Goal: Information Seeking & Learning: Learn about a topic

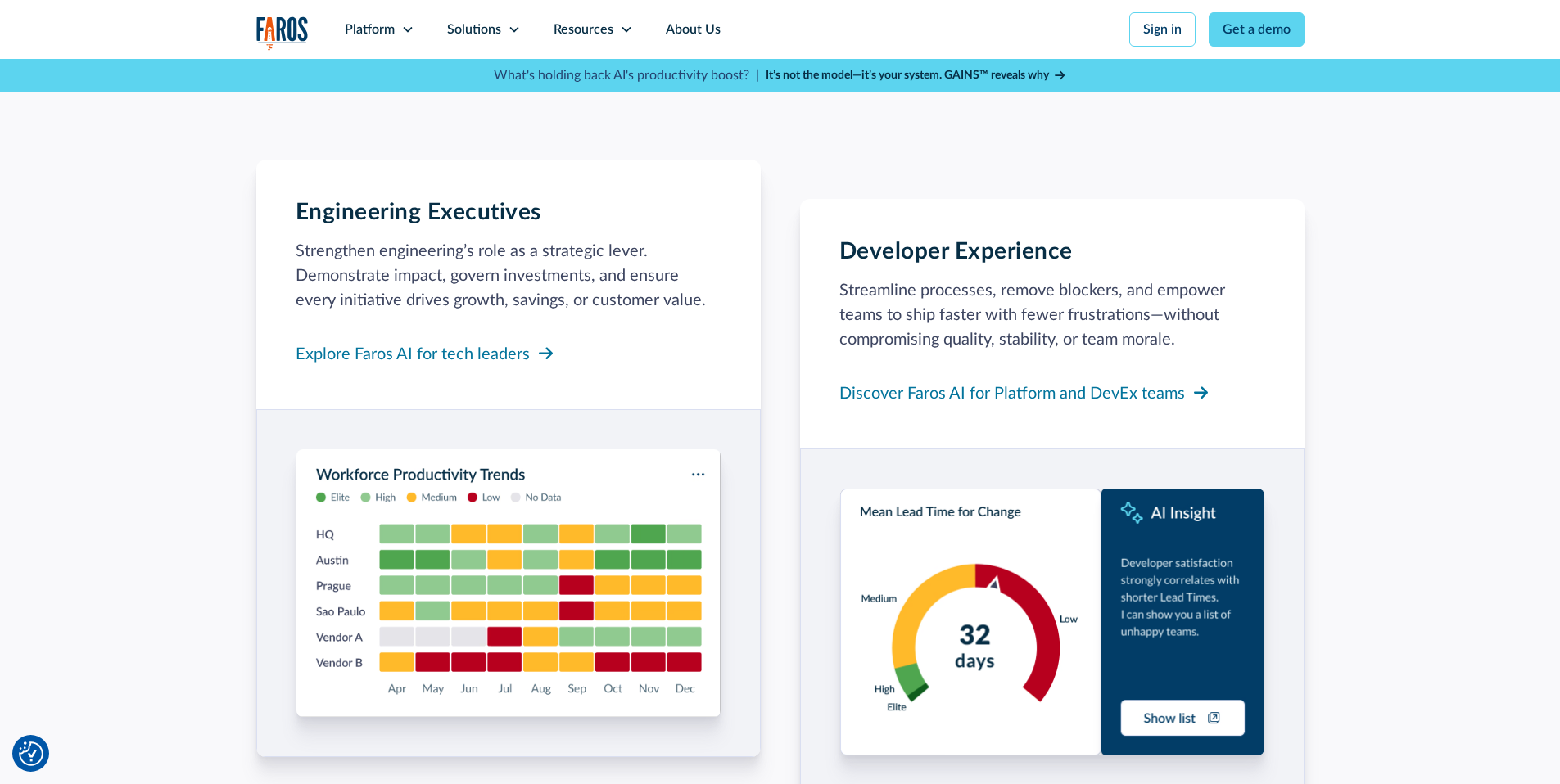
scroll to position [1513, 0]
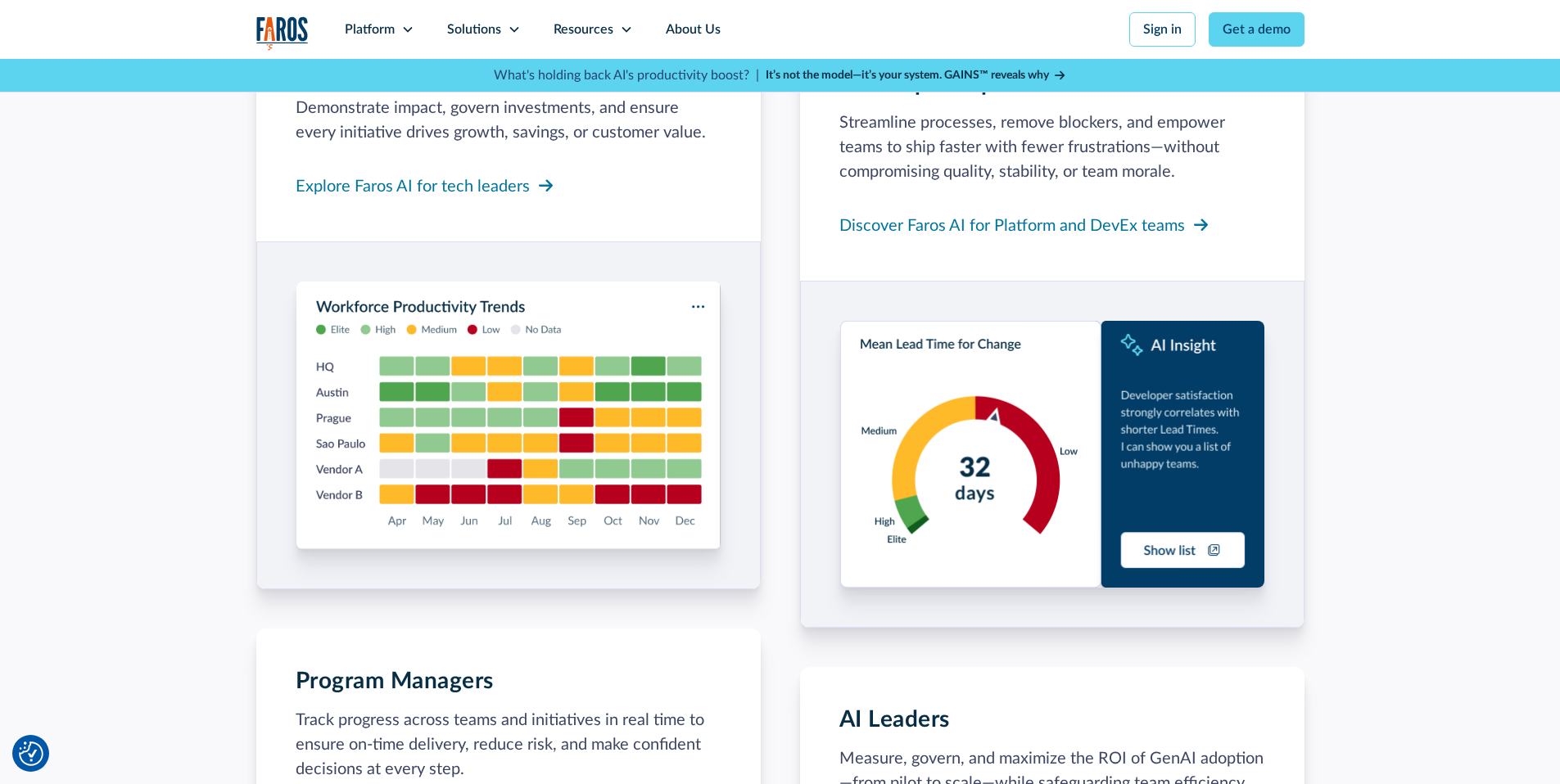
click at [1203, 549] on img at bounding box center [1052, 454] width 424 height 267
click at [1214, 547] on img at bounding box center [1052, 454] width 424 height 267
click at [1214, 551] on img at bounding box center [1052, 454] width 424 height 267
drag, startPoint x: 1214, startPoint y: 551, endPoint x: 1158, endPoint y: 550, distance: 56.0
click at [1204, 551] on img at bounding box center [1052, 454] width 424 height 267
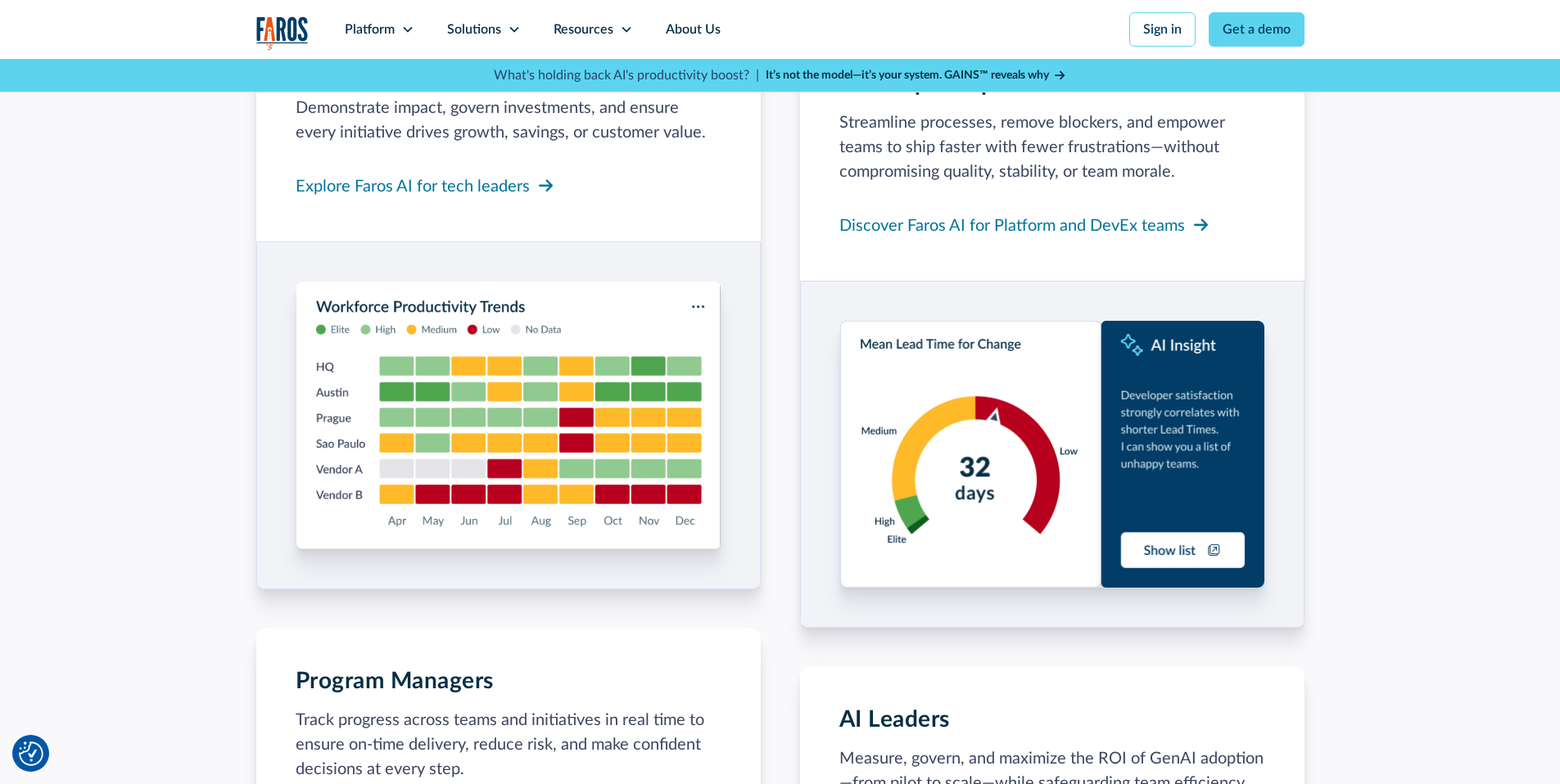
click at [1157, 549] on img at bounding box center [1052, 454] width 424 height 267
click at [1152, 548] on img at bounding box center [1052, 454] width 424 height 267
click at [1150, 548] on img at bounding box center [1052, 454] width 424 height 267
drag, startPoint x: 1106, startPoint y: 544, endPoint x: 1011, endPoint y: 527, distance: 96.5
click at [1105, 544] on img at bounding box center [1052, 454] width 424 height 267
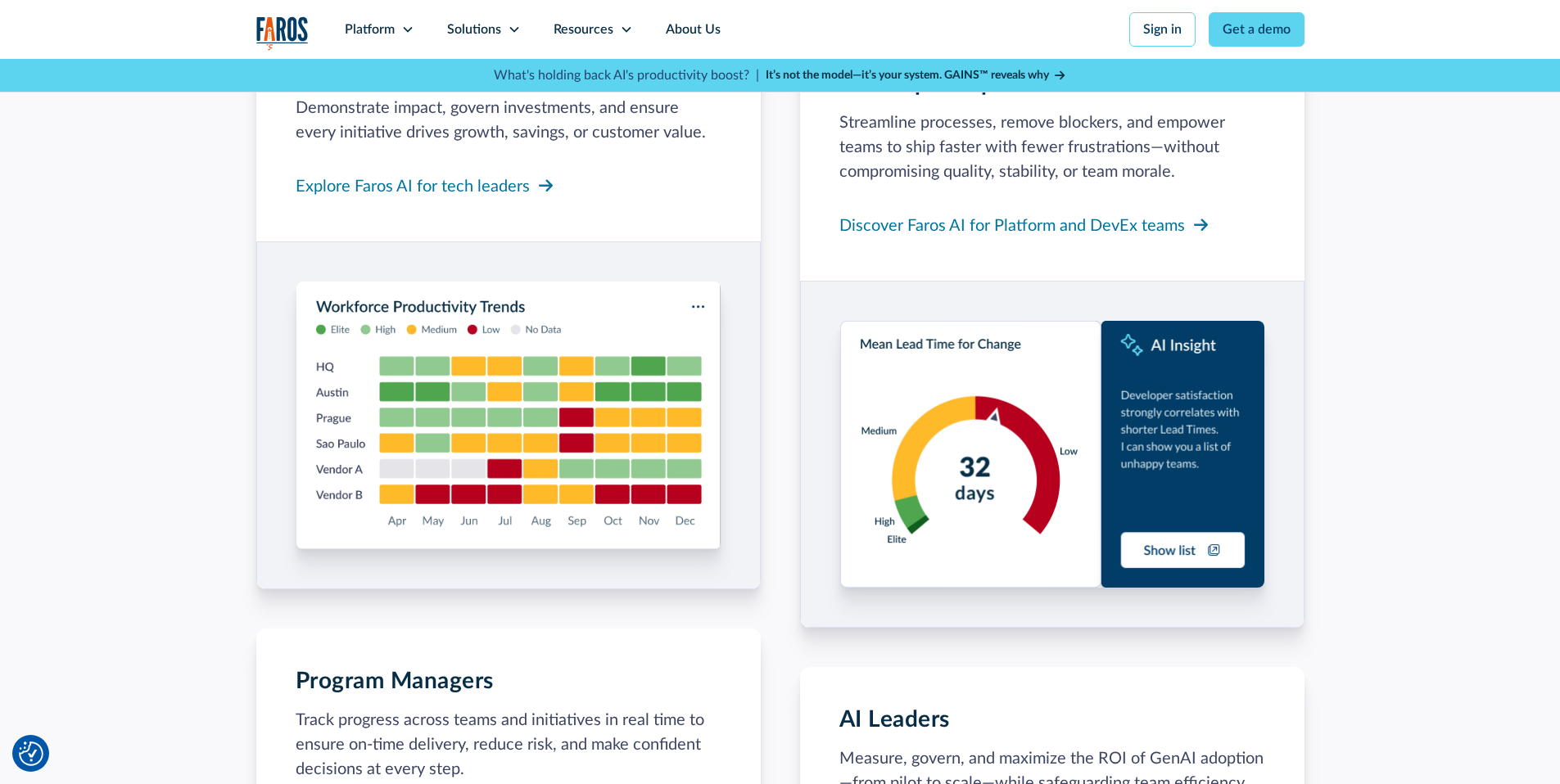
click at [994, 496] on img at bounding box center [1052, 454] width 424 height 267
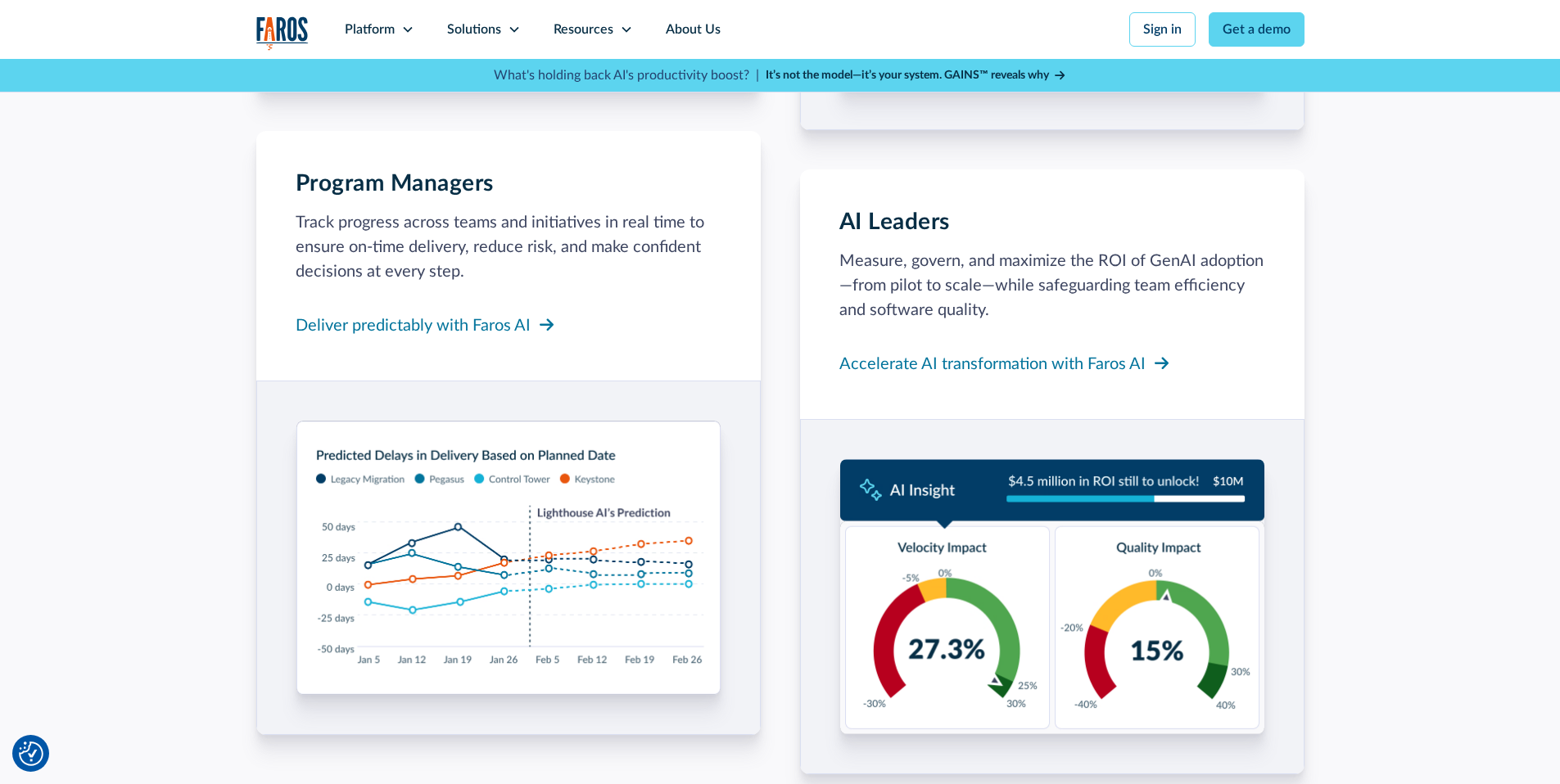
scroll to position [2167, 0]
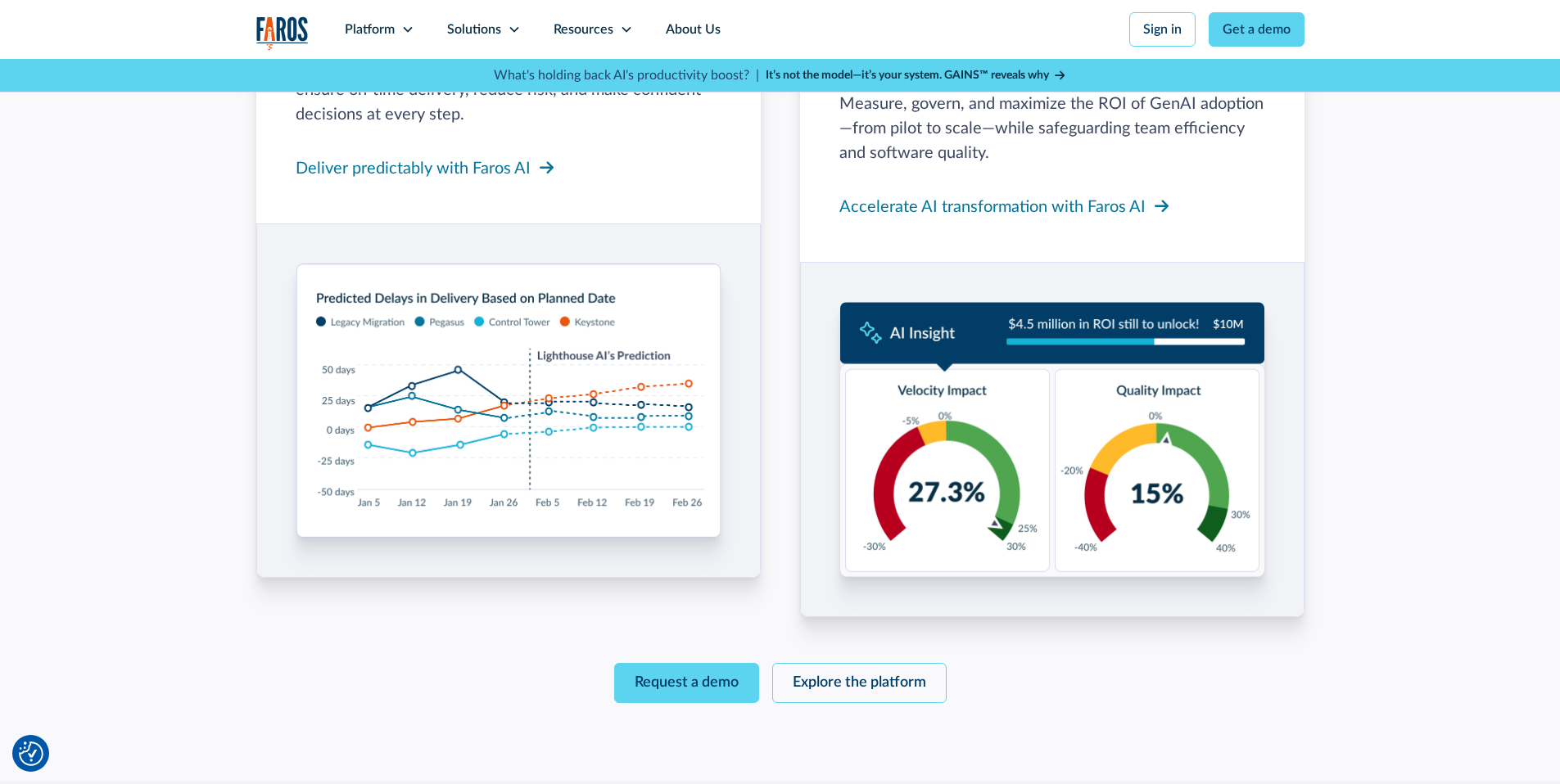
click at [943, 473] on img at bounding box center [1052, 439] width 424 height 275
click at [1207, 504] on img at bounding box center [1052, 439] width 424 height 275
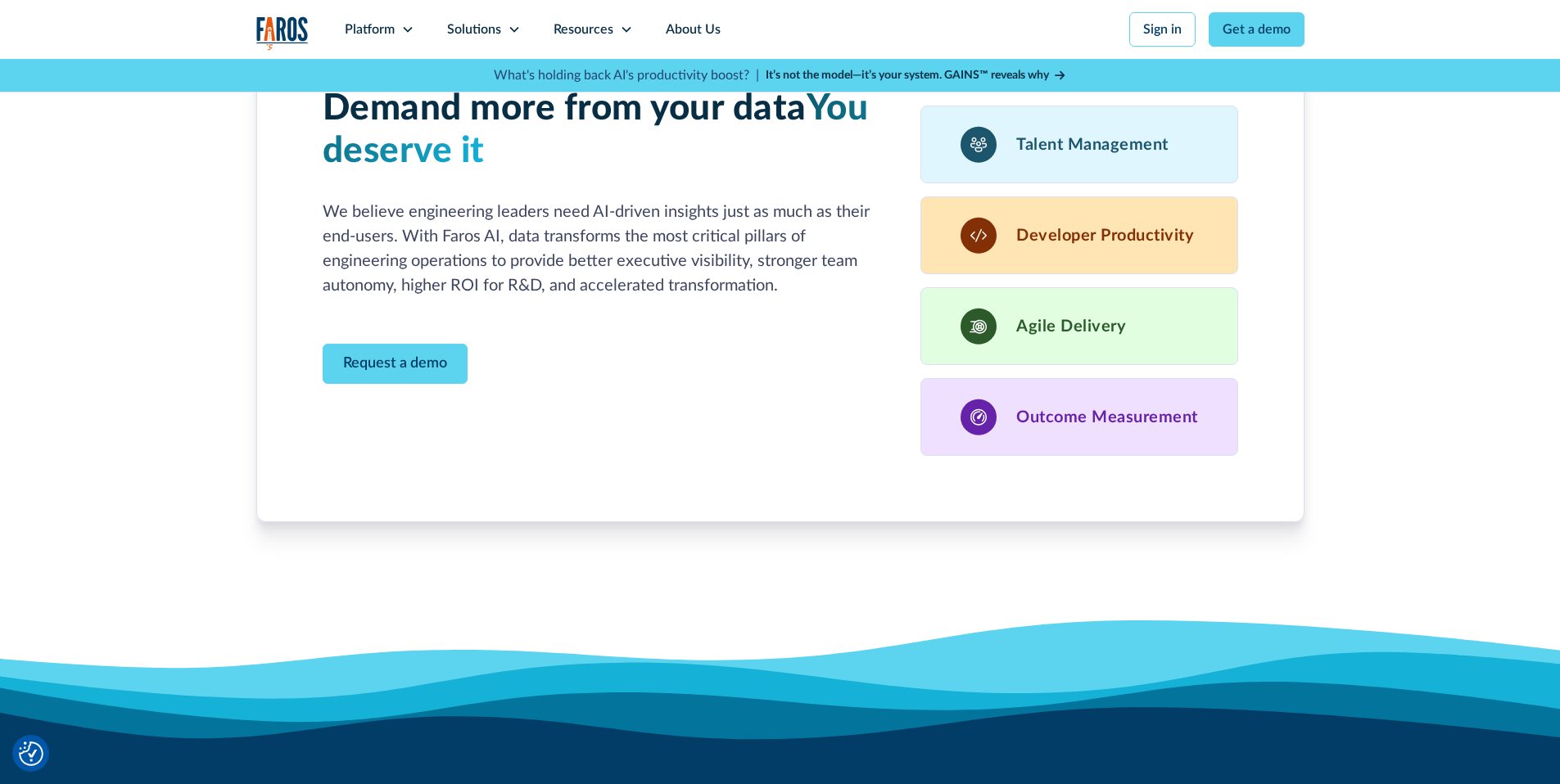
scroll to position [4436, 0]
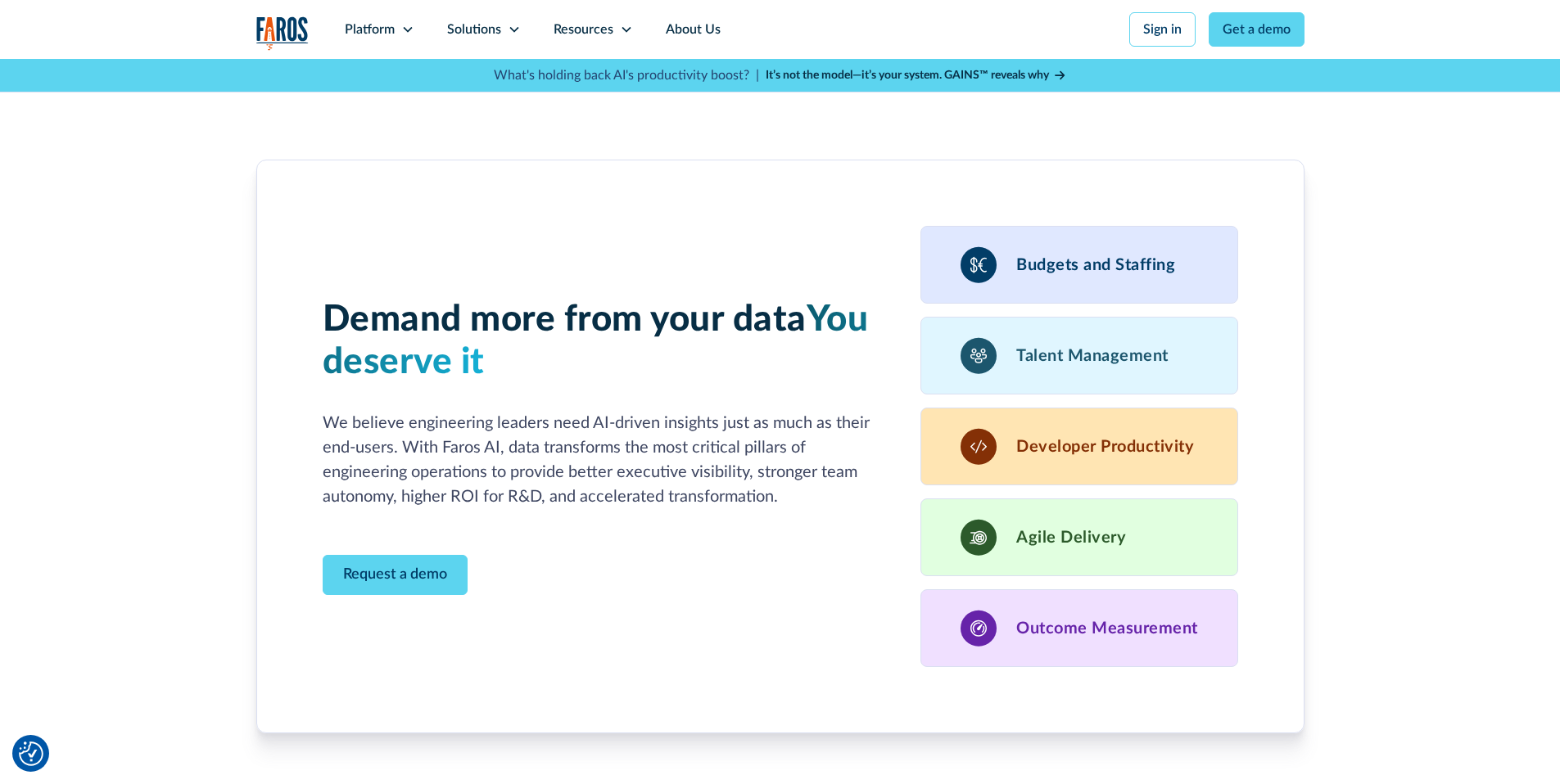
click at [1053, 563] on div "Agile Delivery" at bounding box center [1079, 537] width 318 height 78
click at [990, 538] on rect at bounding box center [978, 538] width 36 height 36
click at [966, 443] on rect at bounding box center [978, 447] width 36 height 36
click at [996, 342] on icon at bounding box center [978, 356] width 36 height 37
click at [431, 572] on link "Request a demo" at bounding box center [395, 574] width 145 height 40
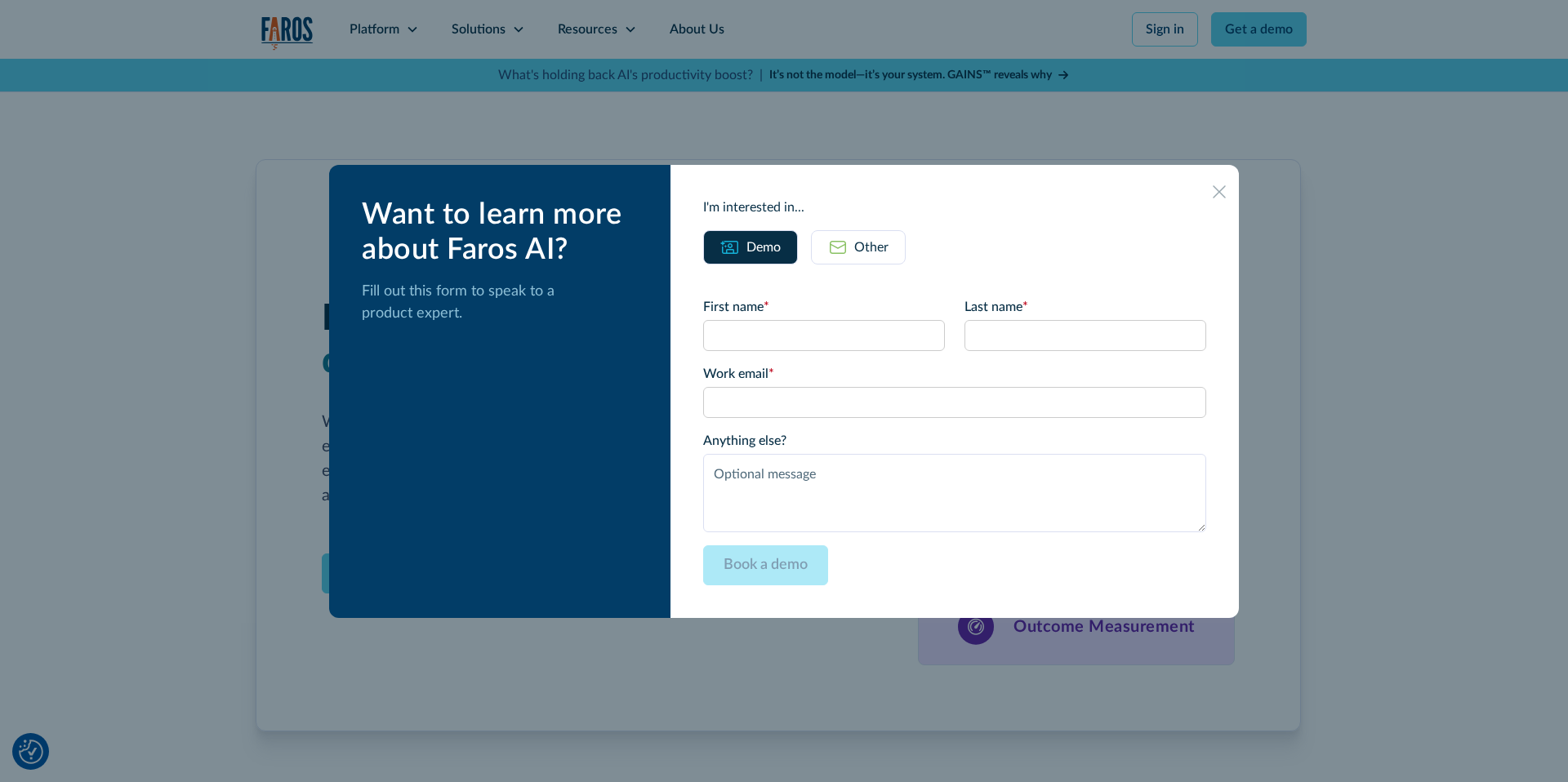
click at [1212, 190] on icon at bounding box center [1218, 191] width 13 height 12
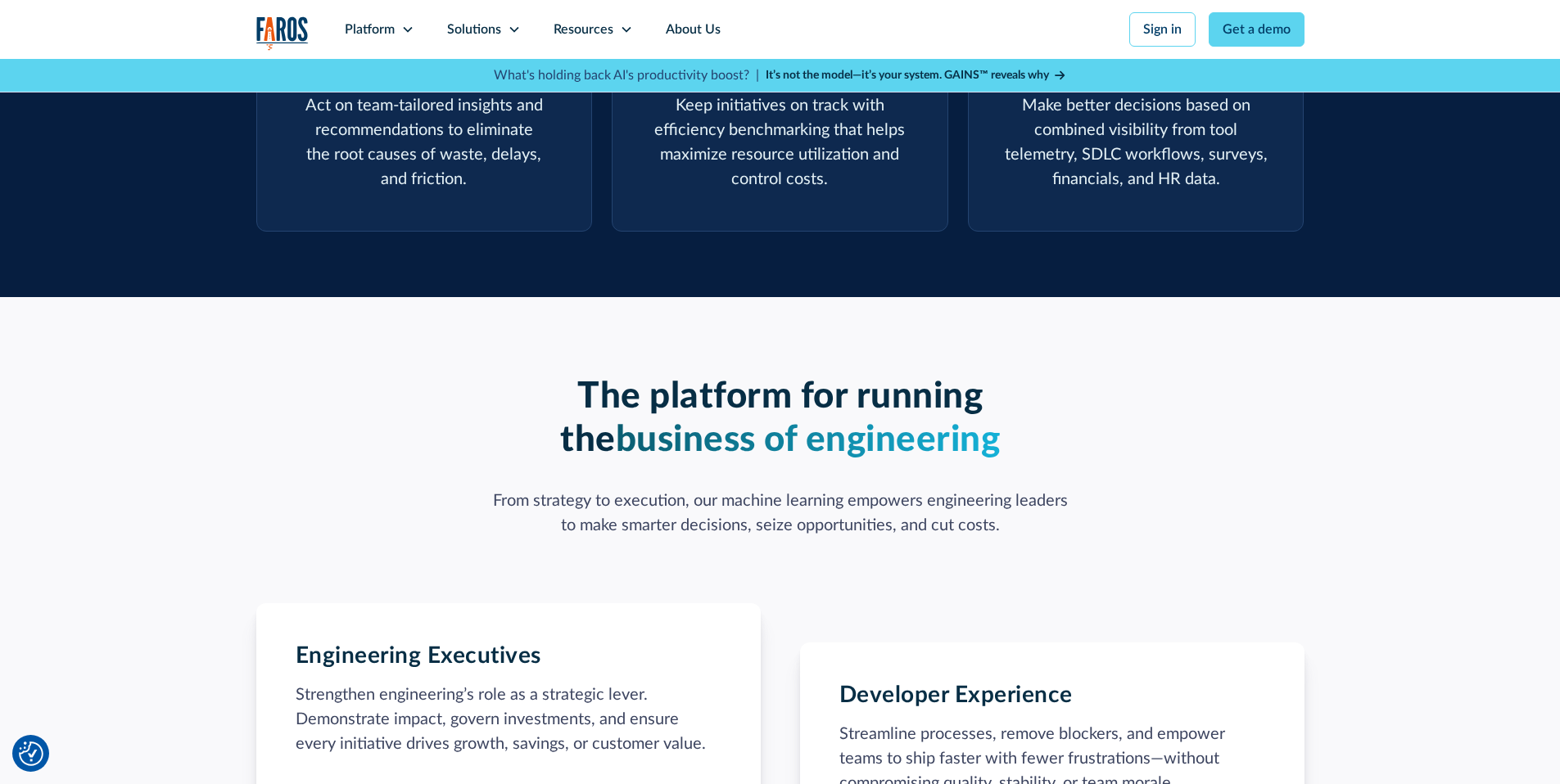
scroll to position [0, 0]
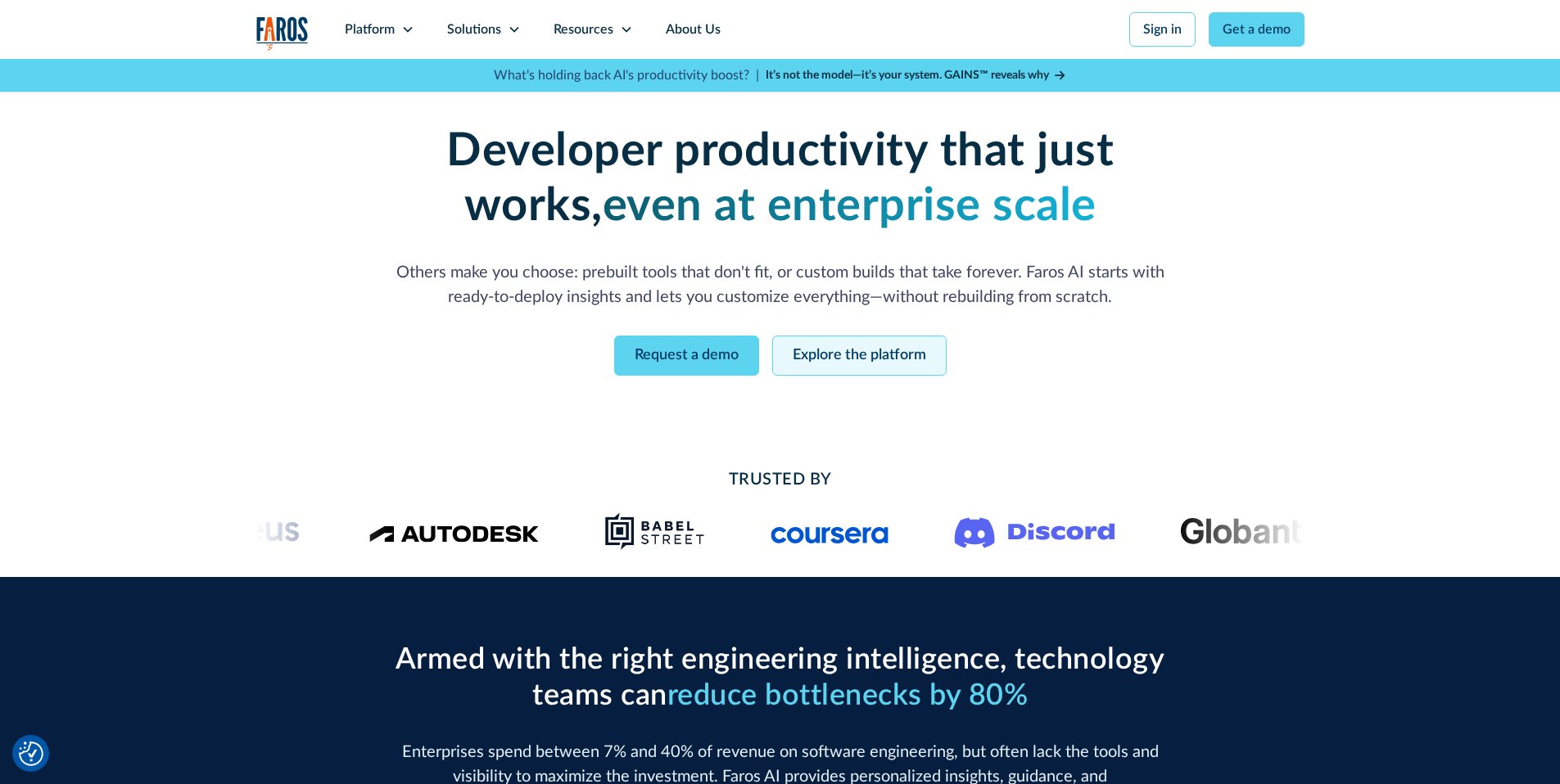
click at [834, 348] on link "Explore the platform" at bounding box center [859, 355] width 174 height 40
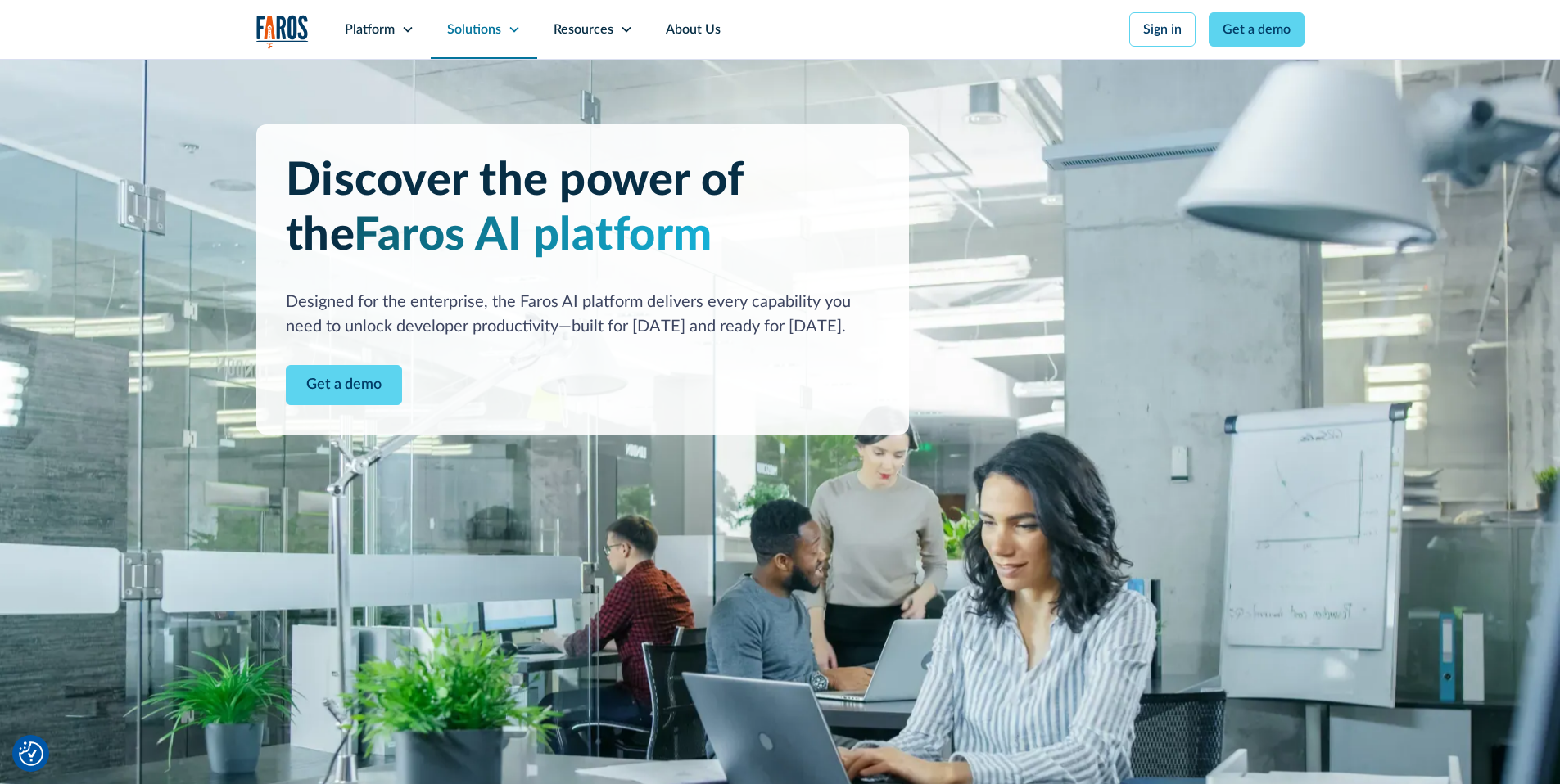
click at [495, 28] on div "Solutions" at bounding box center [473, 29] width 54 height 19
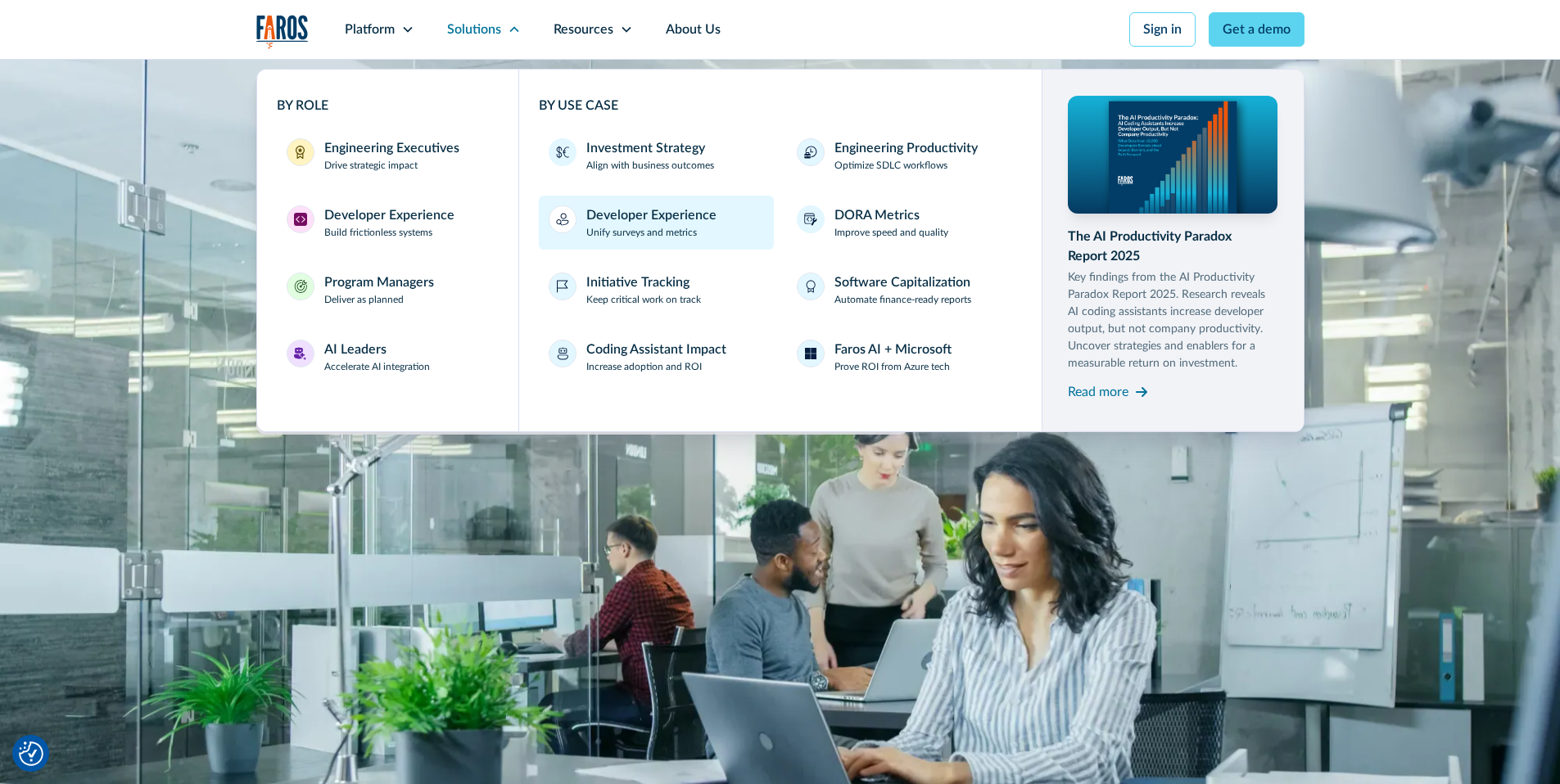
click at [653, 219] on div "Developer Experience" at bounding box center [651, 215] width 130 height 19
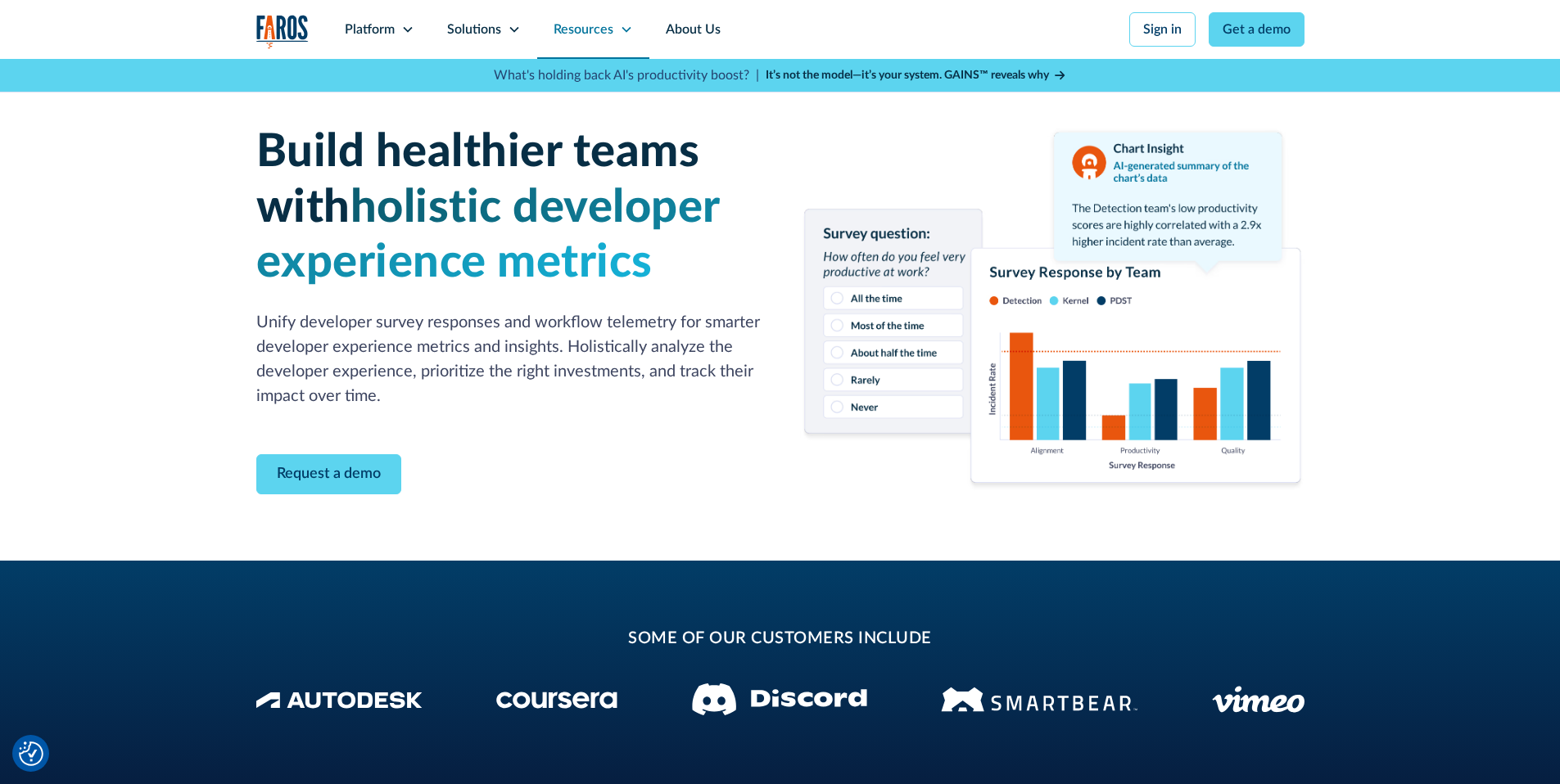
click at [595, 23] on div "Resources" at bounding box center [584, 29] width 60 height 19
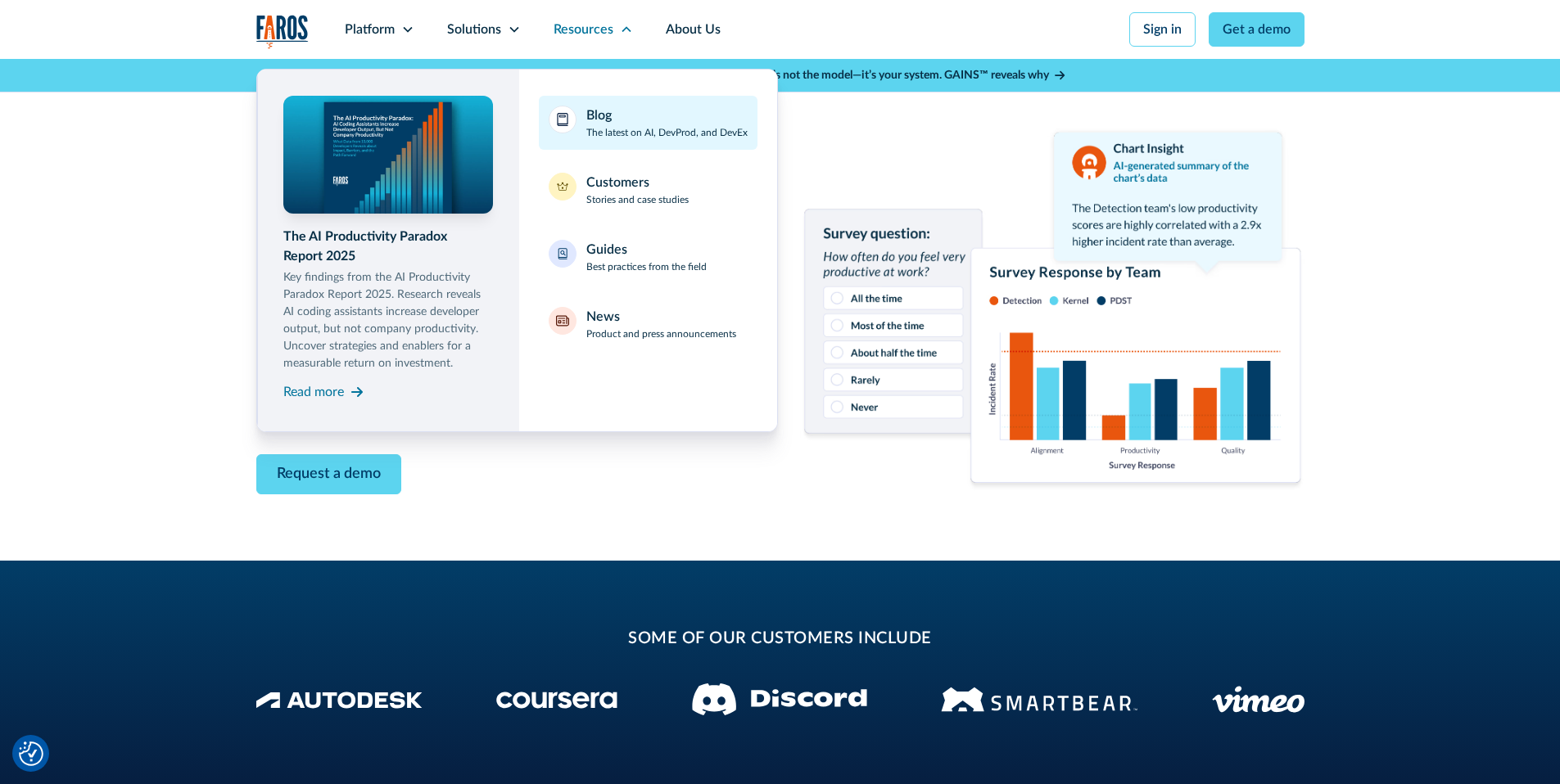
click at [632, 109] on div "Blog The latest on AI, DevProd, and DevEx" at bounding box center [667, 123] width 162 height 34
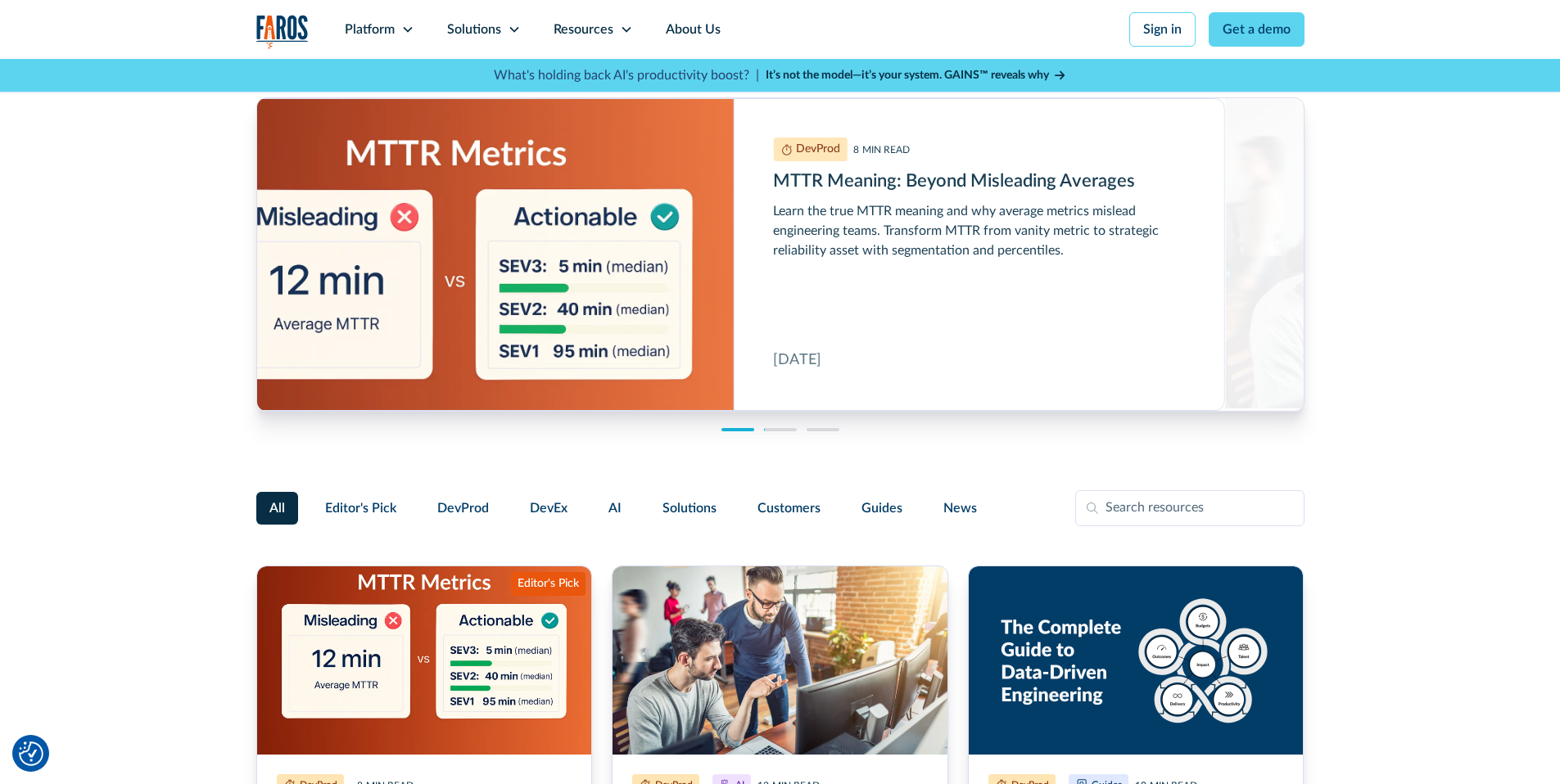
scroll to position [348, 0]
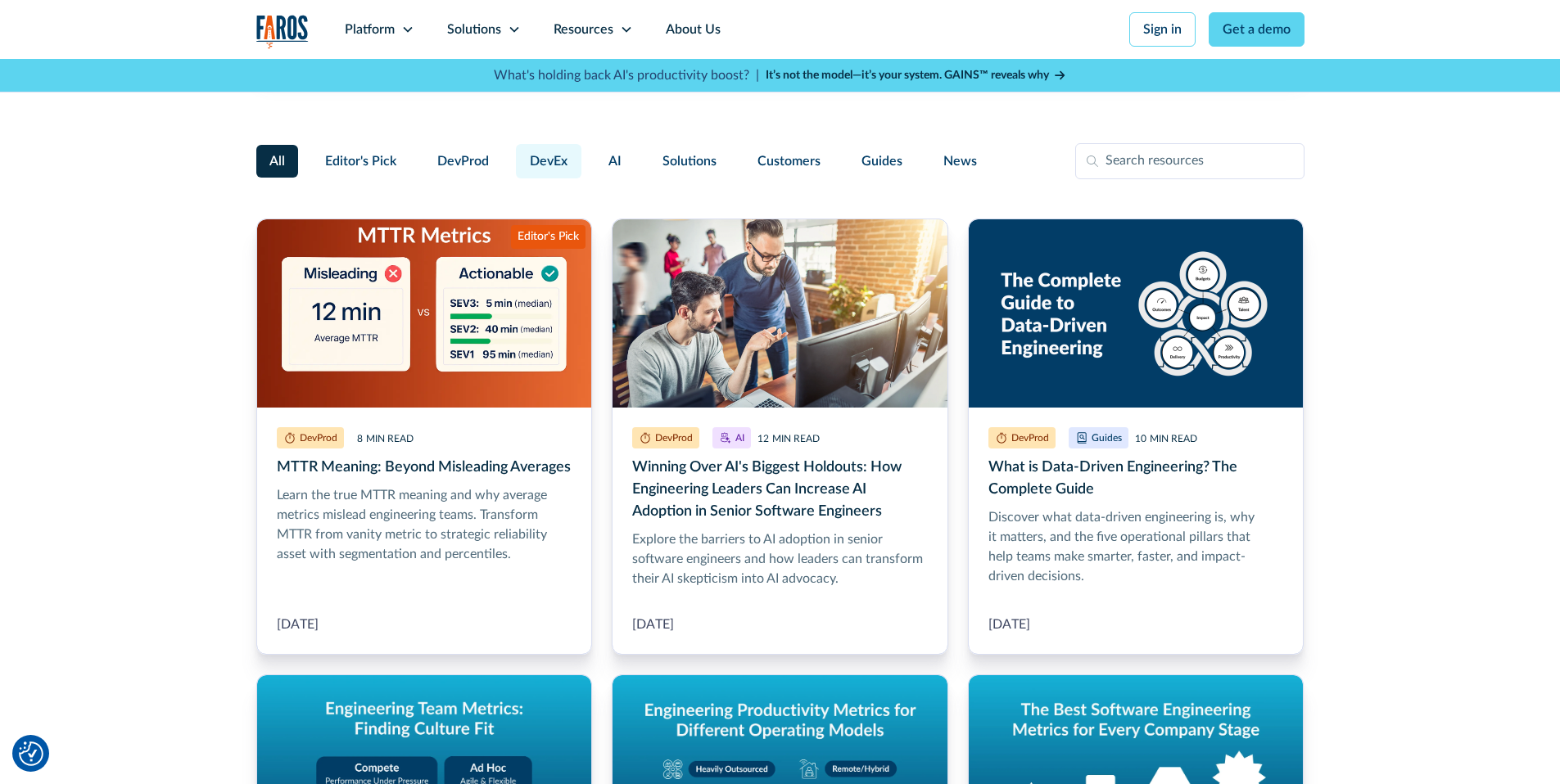
click at [551, 165] on span "DevEx" at bounding box center [549, 161] width 38 height 19
click at [513, 154] on input "DevEx" at bounding box center [513, 154] width 0 height 0
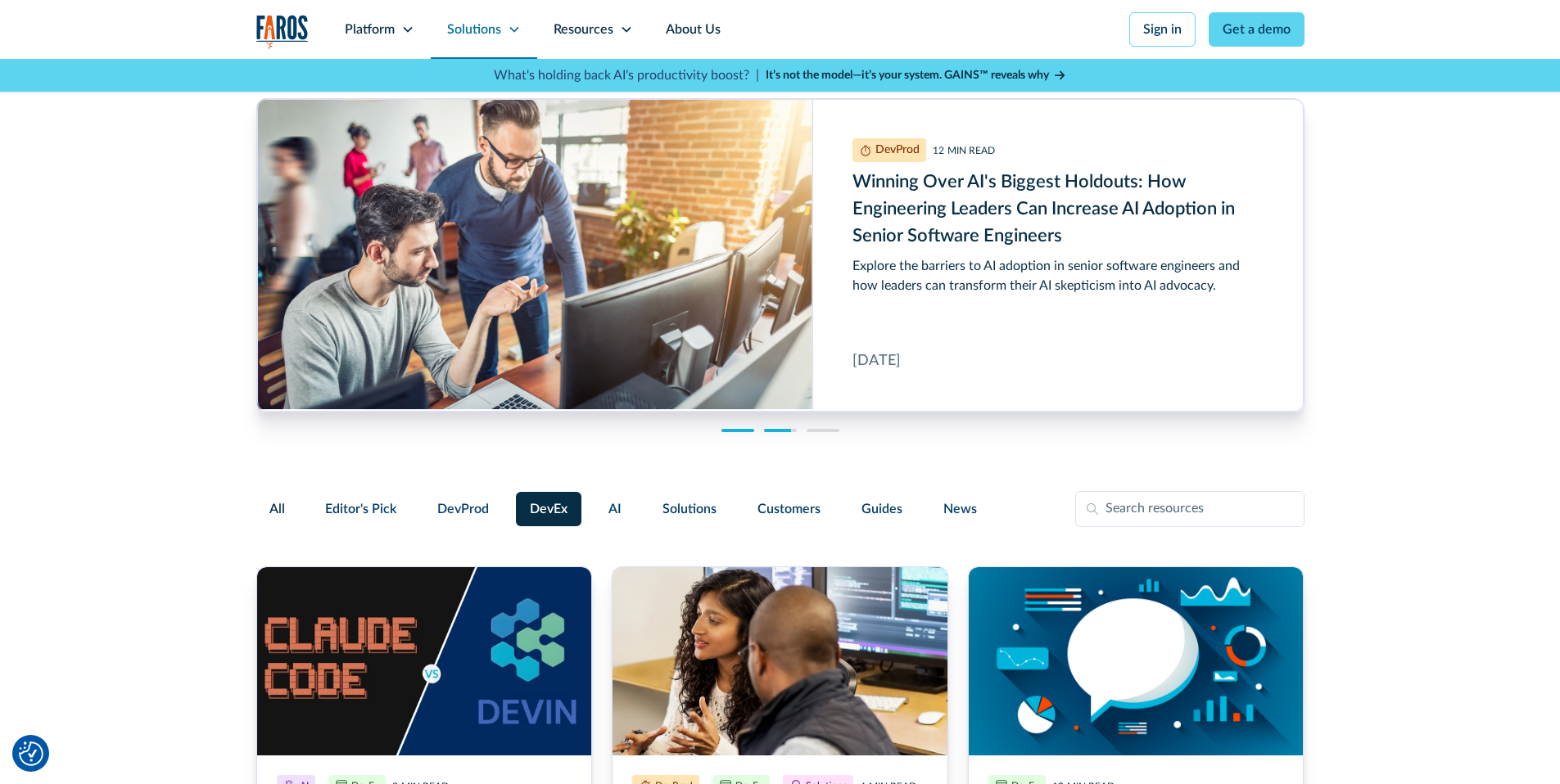
click at [510, 30] on icon at bounding box center [514, 29] width 13 height 13
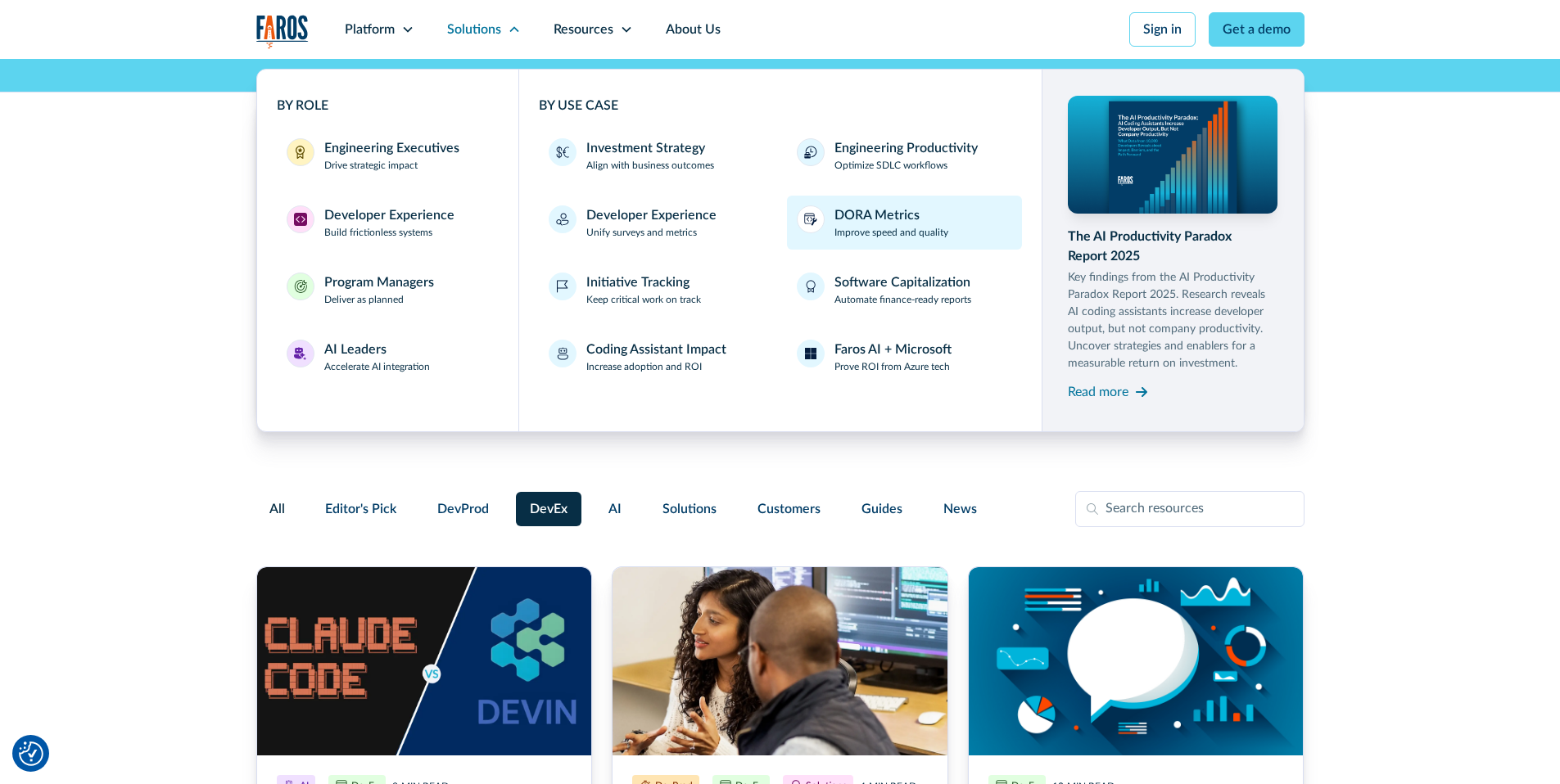
click at [894, 228] on p "Improve speed and quality" at bounding box center [890, 232] width 114 height 15
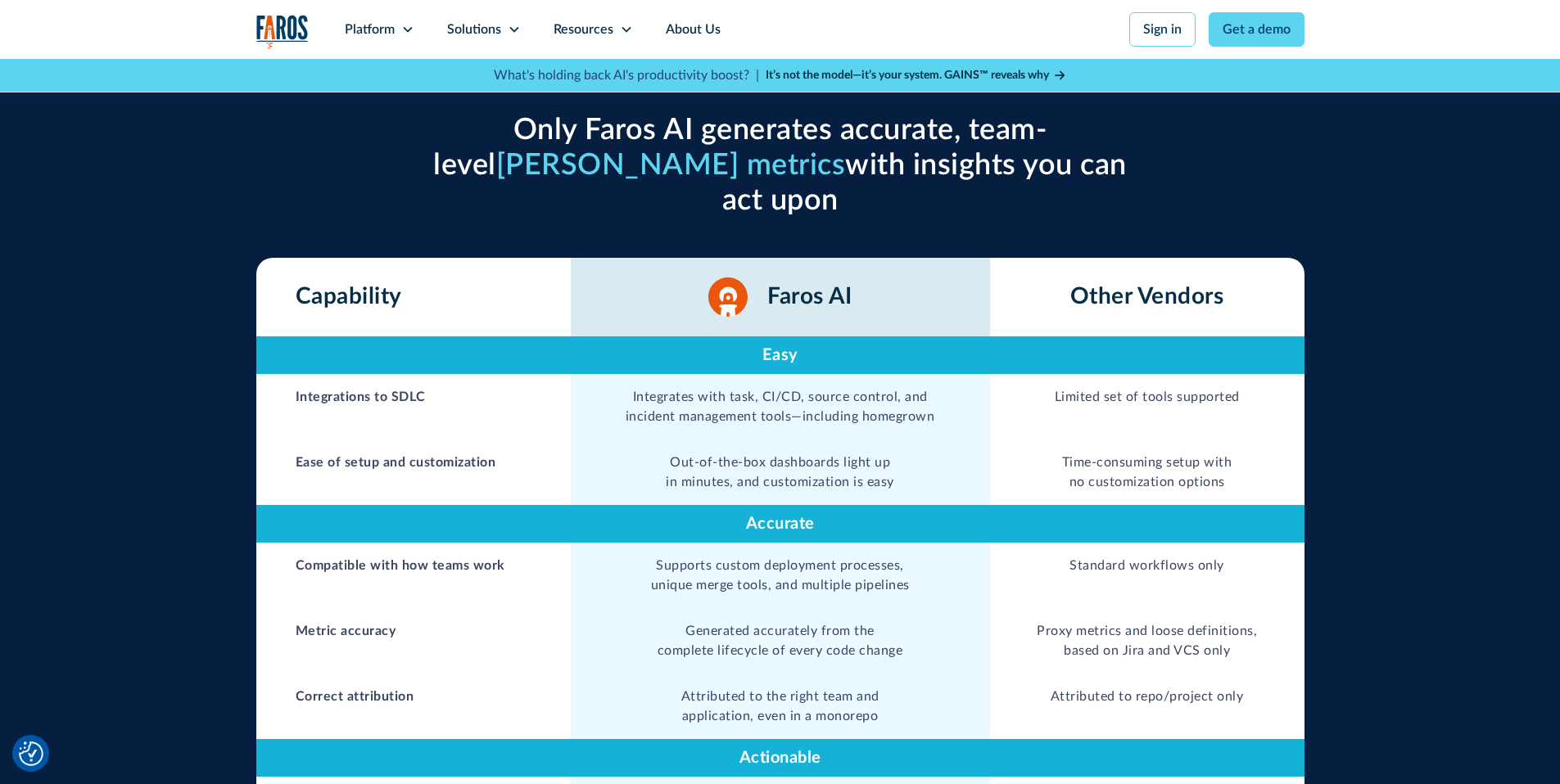
scroll to position [662, 0]
click at [572, 160] on span "[PERSON_NAME] metrics" at bounding box center [671, 165] width 350 height 29
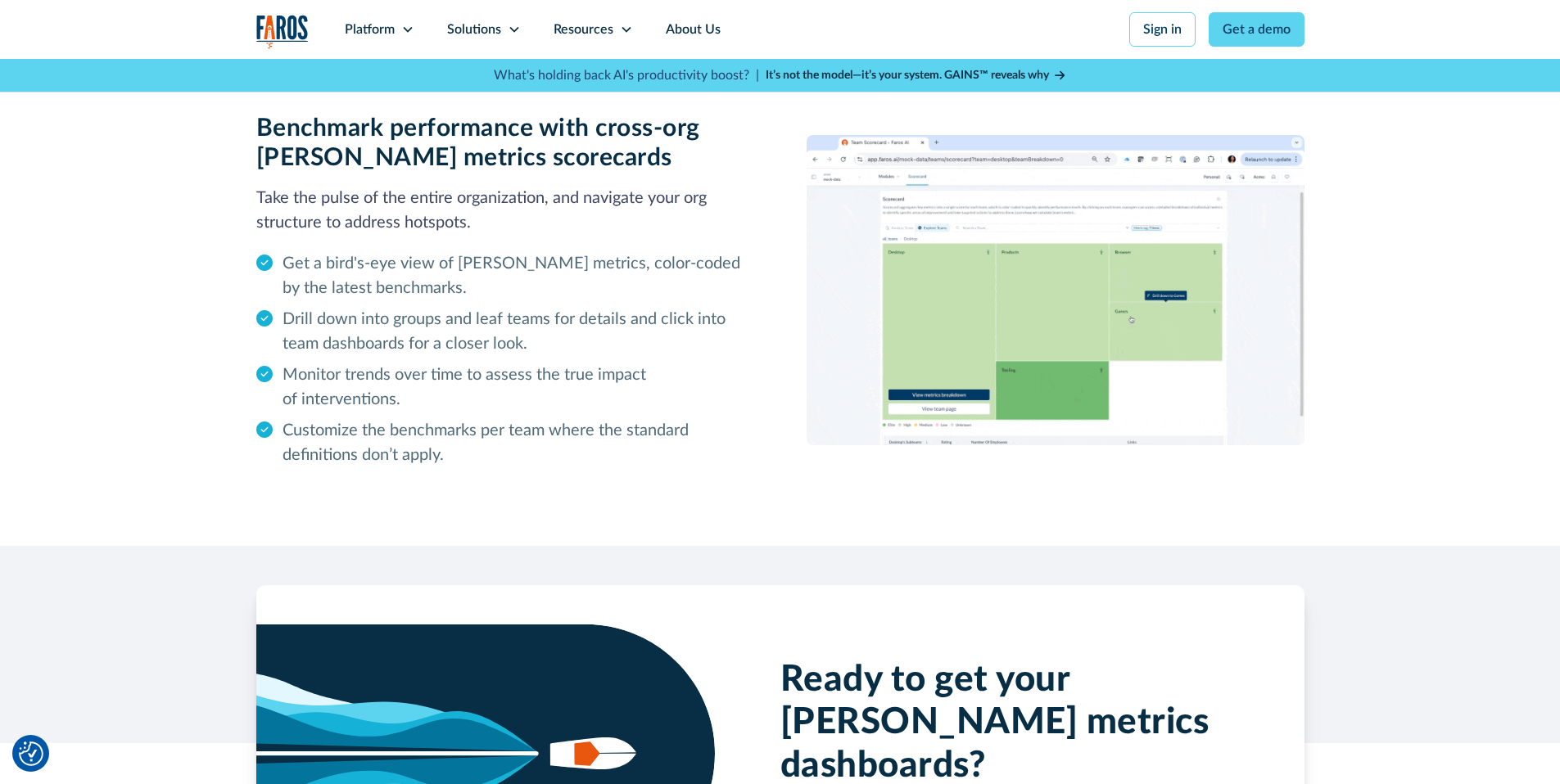
scroll to position [3877, 0]
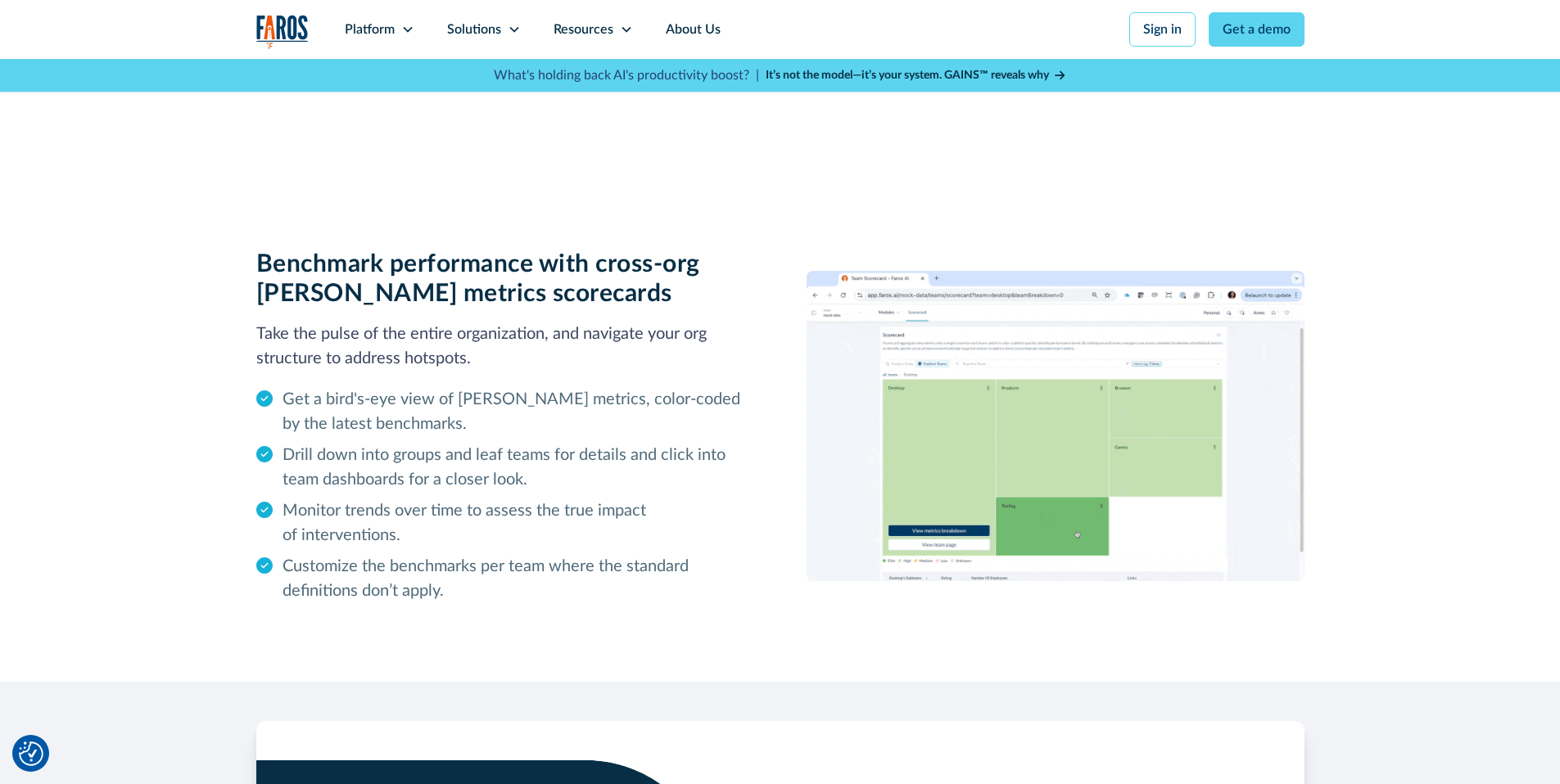
click at [941, 373] on img at bounding box center [1056, 426] width 498 height 310
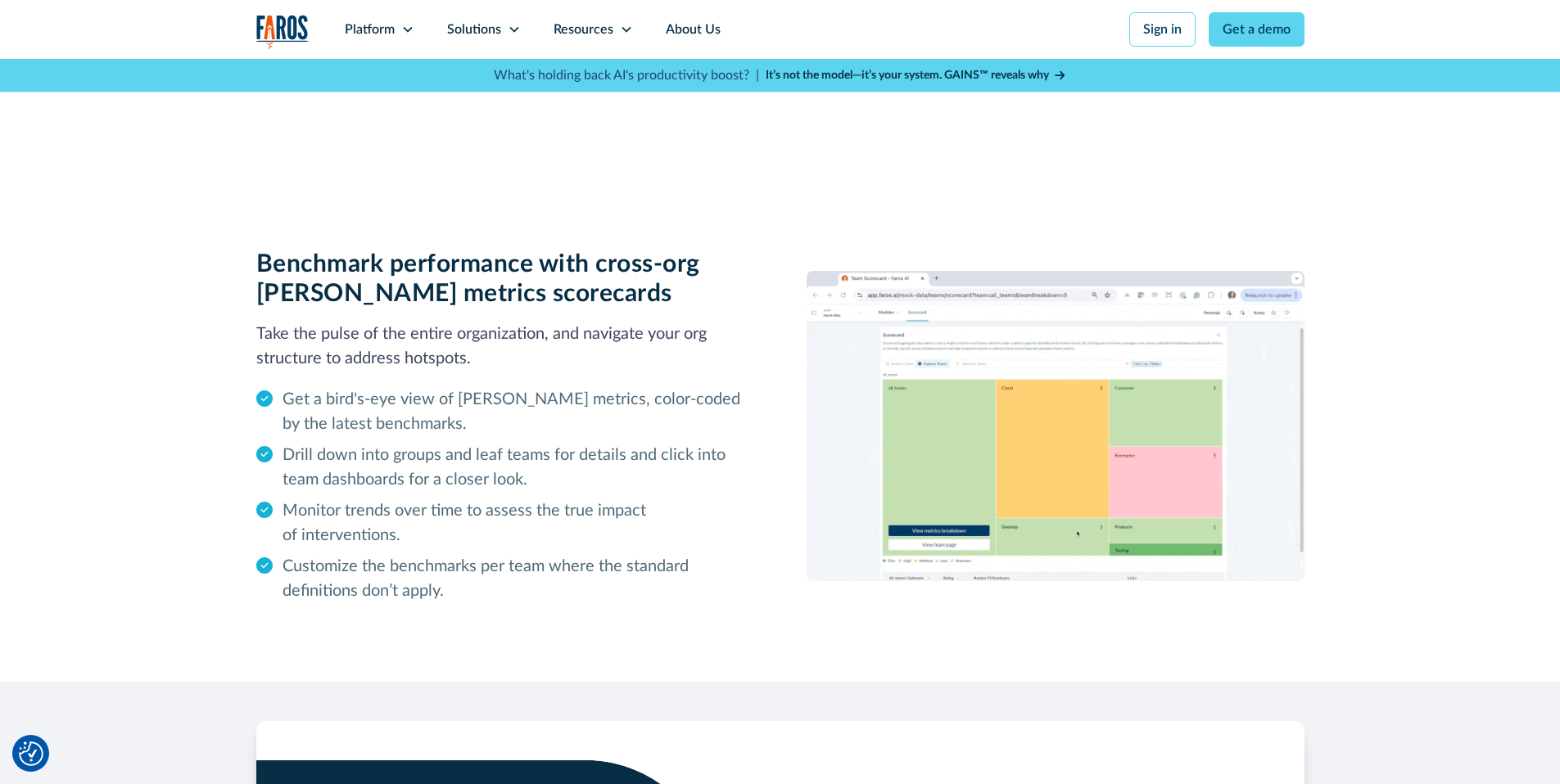
click at [954, 343] on img at bounding box center [1056, 426] width 498 height 310
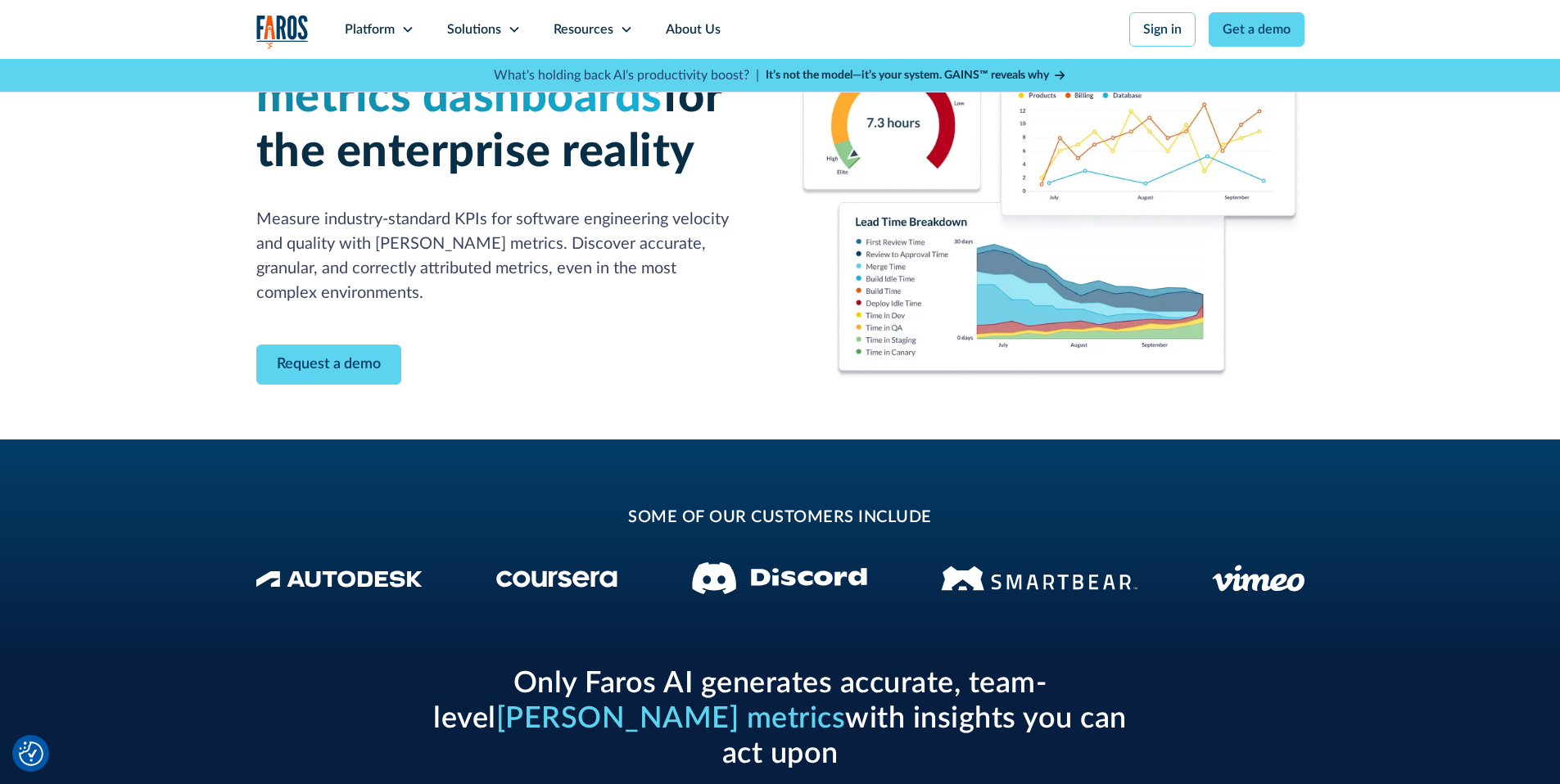
scroll to position [0, 0]
